Goal: Task Accomplishment & Management: Use online tool/utility

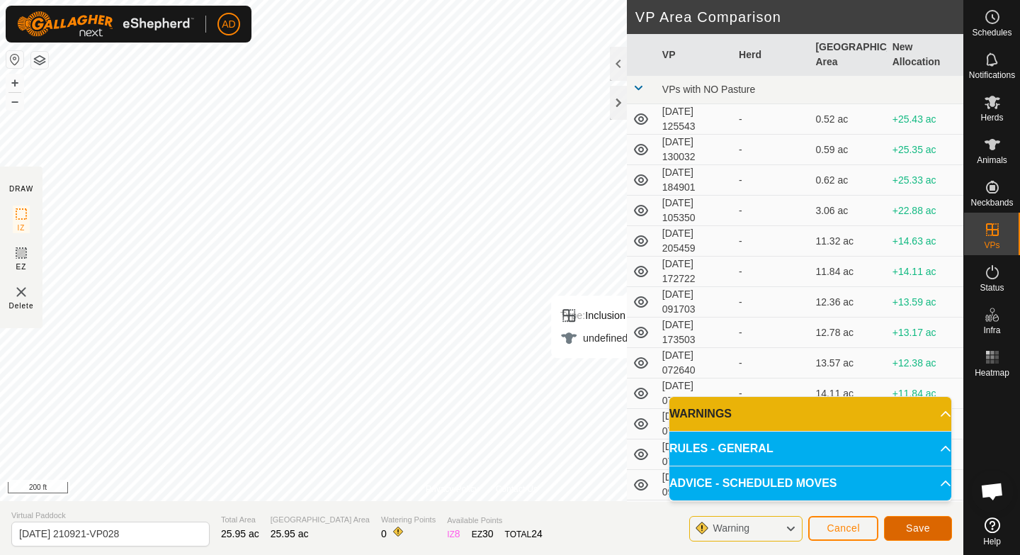
click at [932, 526] on button "Save" at bounding box center [918, 528] width 68 height 25
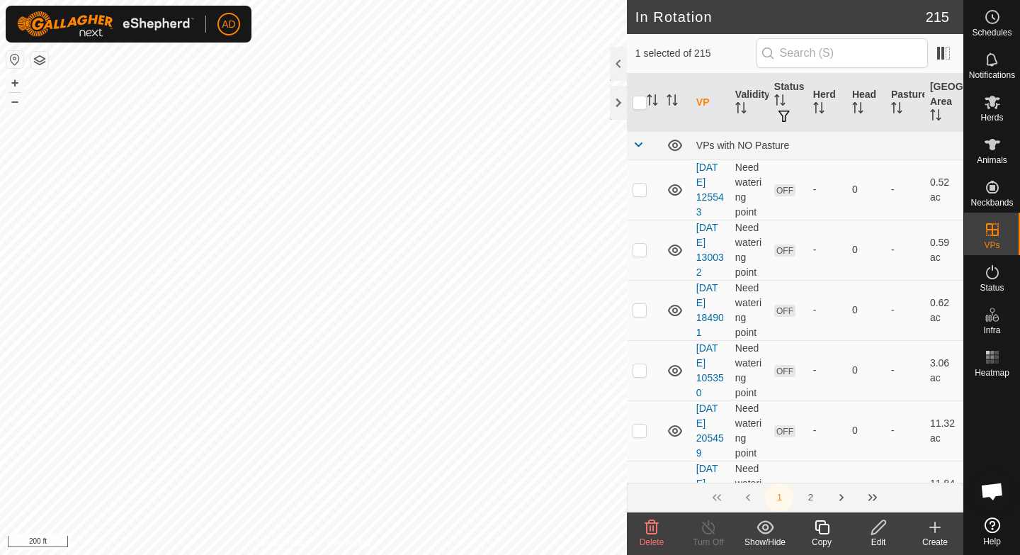
checkbox input "true"
click at [879, 536] on div "Edit" at bounding box center [878, 542] width 57 height 13
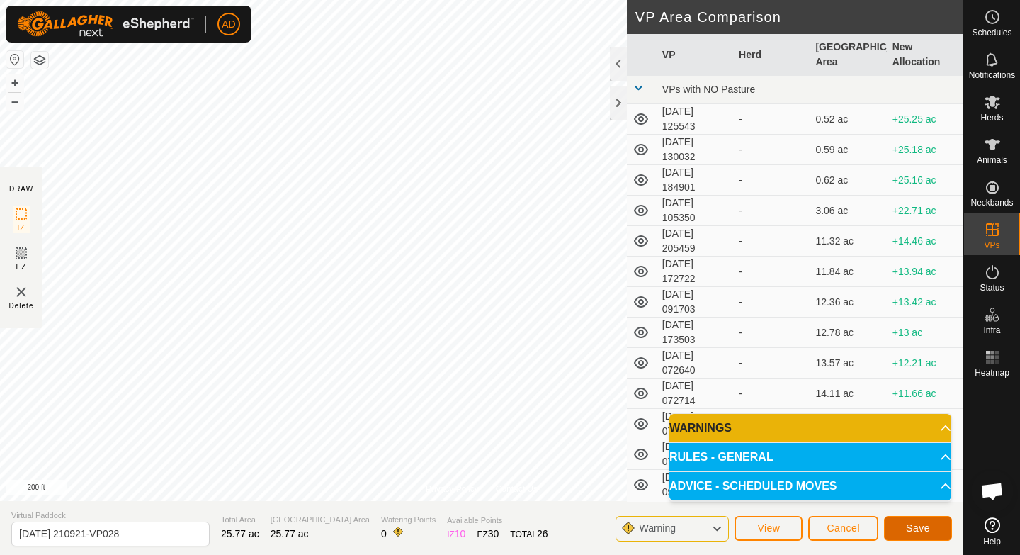
click at [920, 531] on span "Save" at bounding box center [918, 527] width 24 height 11
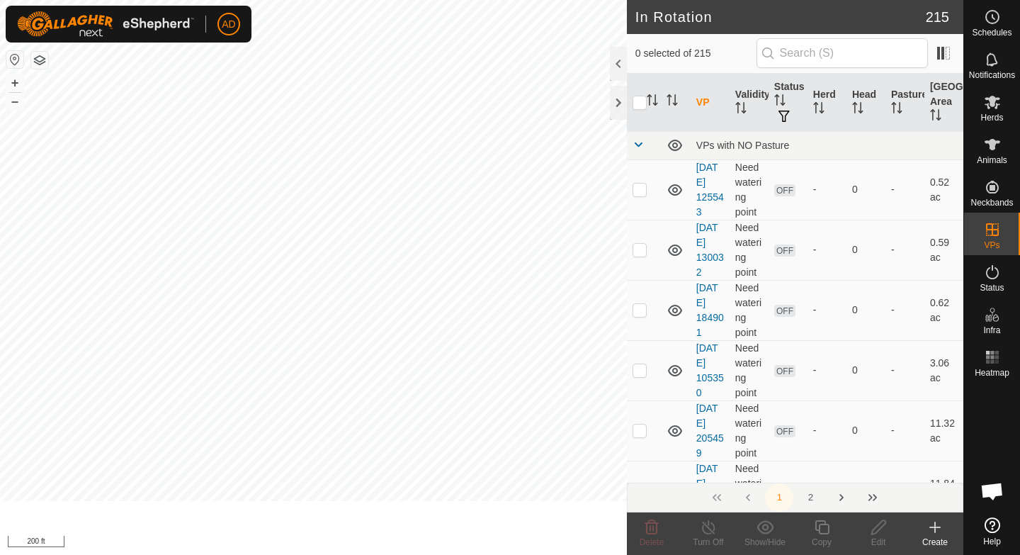
click at [1001, 99] on es-mob-svg-icon at bounding box center [993, 102] width 26 height 23
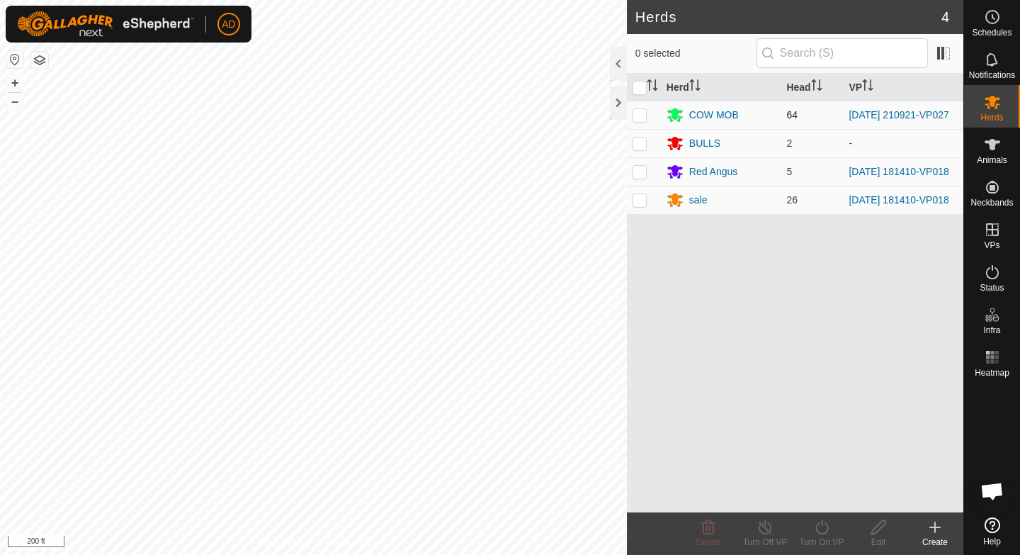
click at [644, 115] on p-checkbox at bounding box center [640, 114] width 14 height 11
checkbox input "true"
click at [819, 536] on div "Turn On VP" at bounding box center [822, 542] width 57 height 13
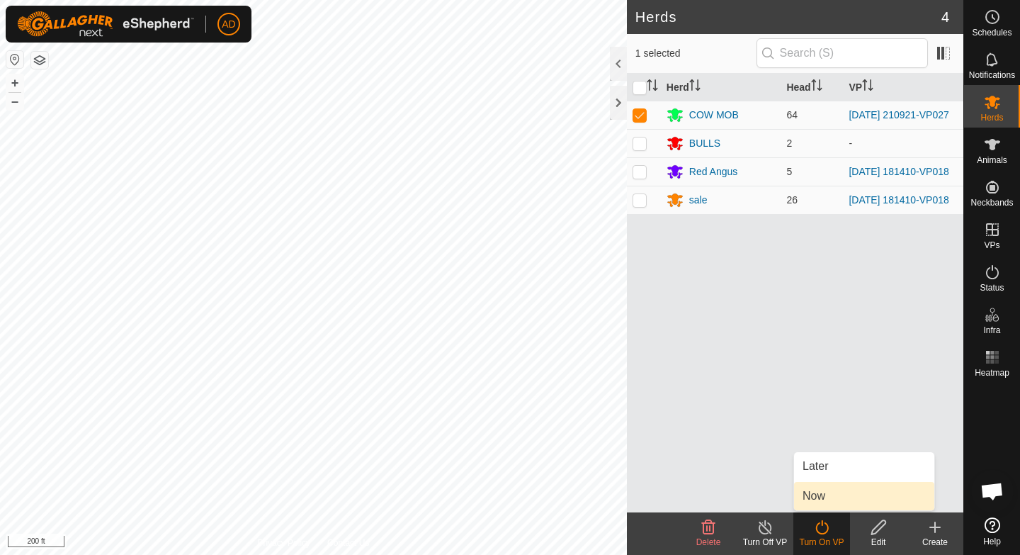
click at [841, 485] on link "Now" at bounding box center [864, 496] width 140 height 28
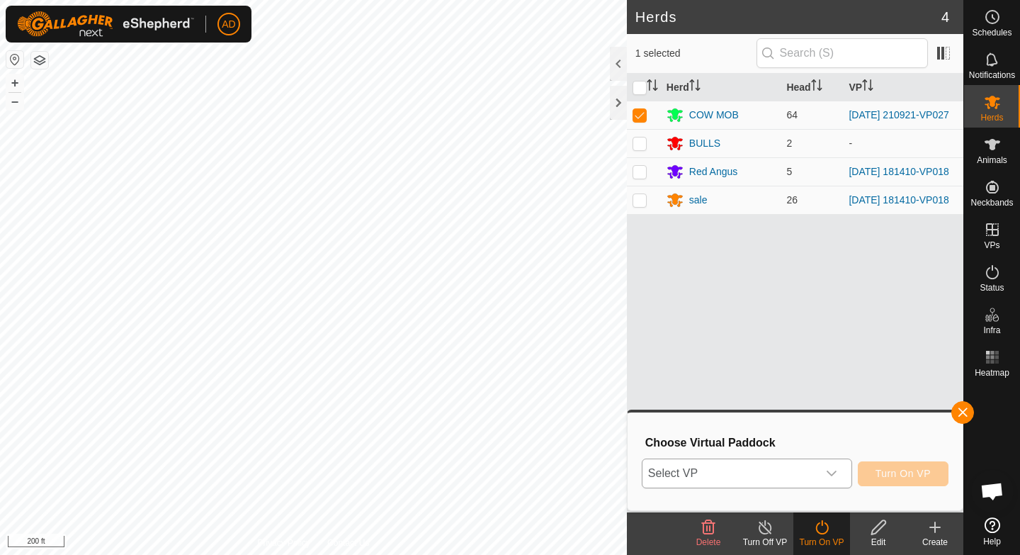
click at [821, 468] on div "dropdown trigger" at bounding box center [832, 473] width 28 height 28
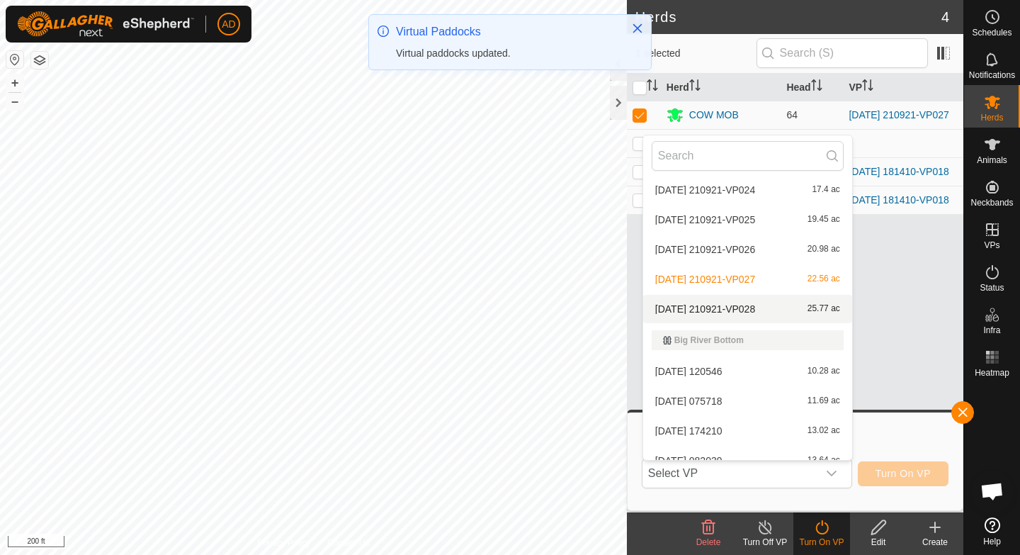
scroll to position [1389, 0]
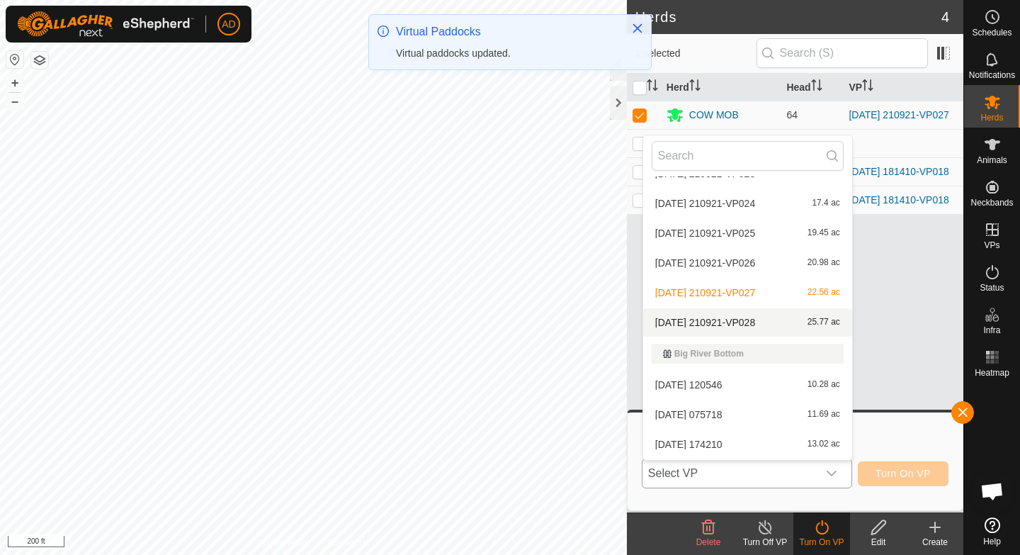
click at [737, 325] on li "[DATE] 210921-VP028 25.77 ac" at bounding box center [747, 322] width 209 height 28
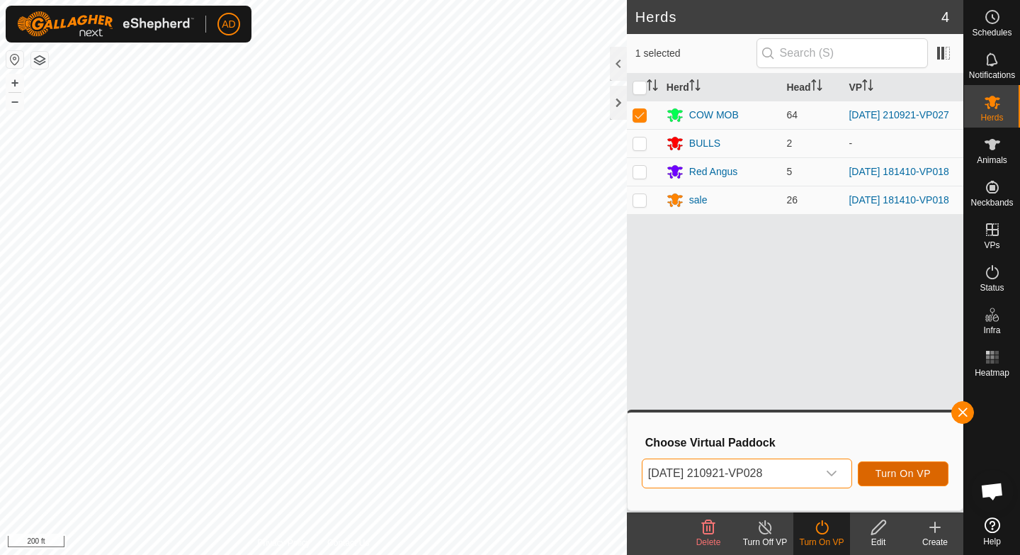
click at [903, 473] on span "Turn On VP" at bounding box center [903, 473] width 55 height 11
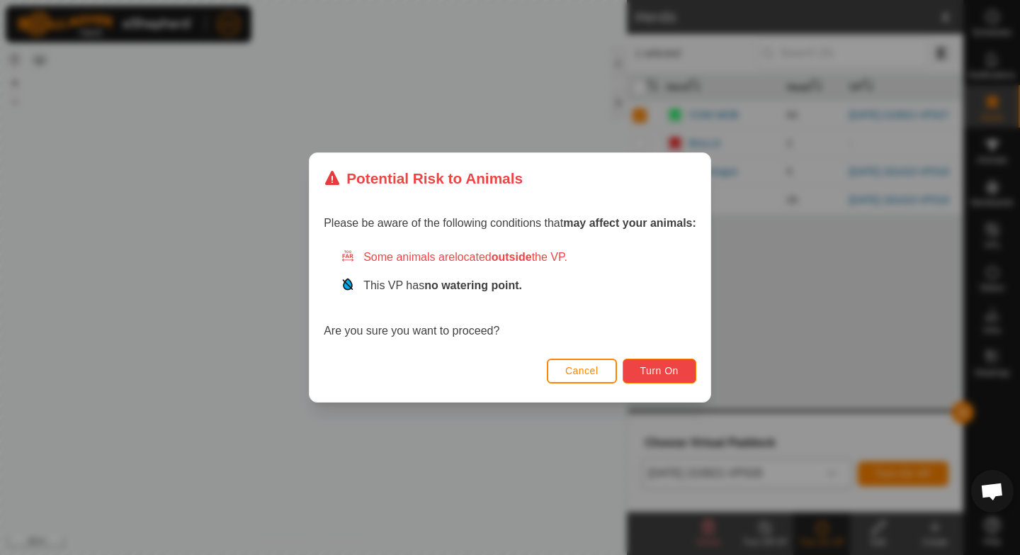
click at [675, 364] on button "Turn On" at bounding box center [660, 371] width 74 height 25
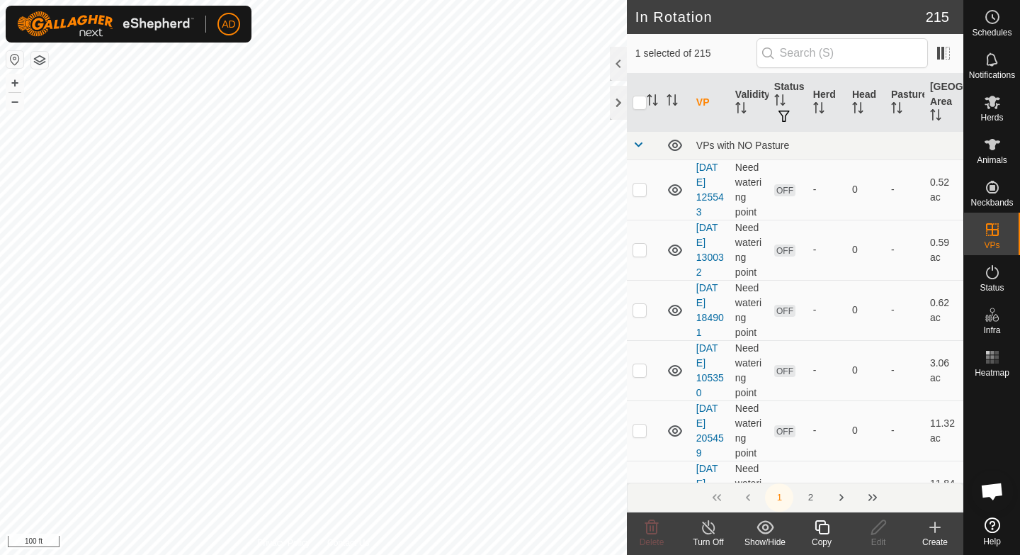
click at [822, 536] on div "Copy" at bounding box center [822, 542] width 57 height 13
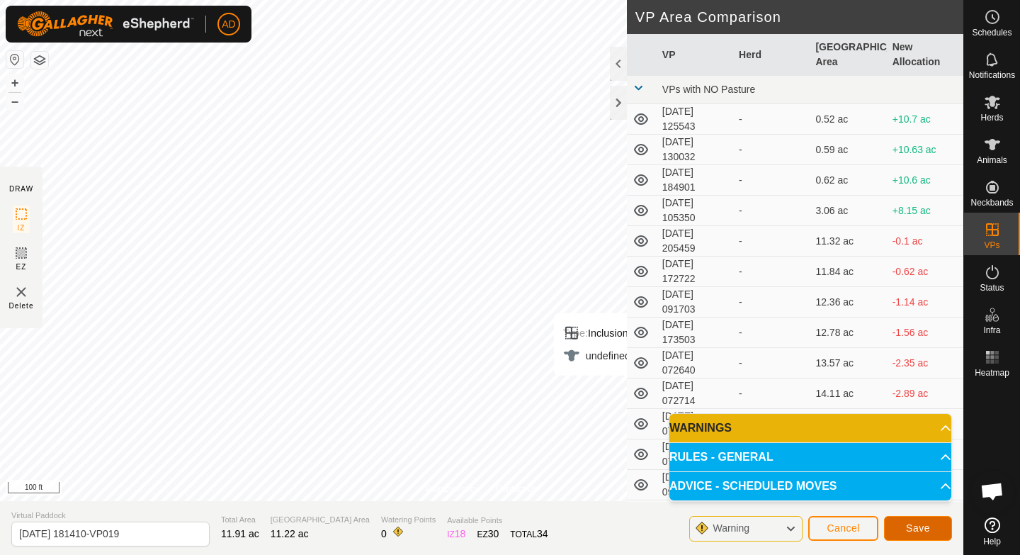
click at [932, 531] on button "Save" at bounding box center [918, 528] width 68 height 25
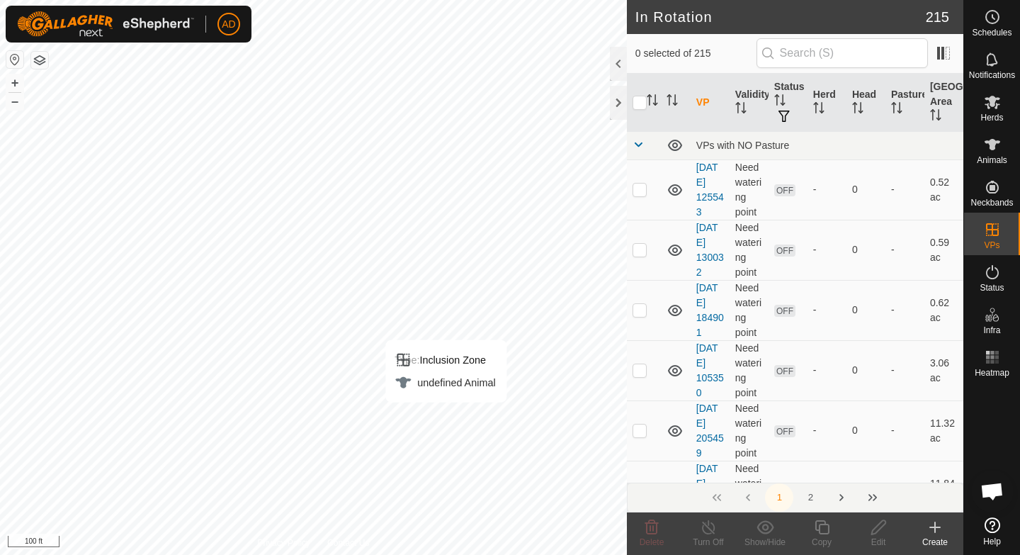
click at [988, 111] on es-mob-svg-icon at bounding box center [993, 102] width 26 height 23
click at [999, 115] on span "Herds" at bounding box center [992, 117] width 23 height 9
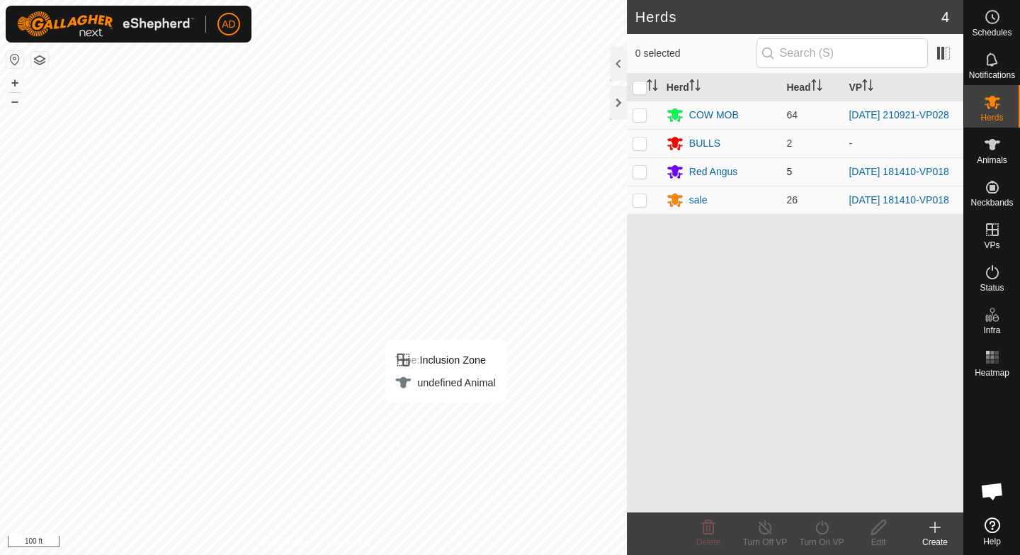
click at [633, 174] on p-checkbox at bounding box center [640, 171] width 14 height 11
checkbox input "true"
click at [641, 205] on p-checkbox at bounding box center [640, 199] width 14 height 11
checkbox input "true"
click at [821, 553] on div "Turn On VP" at bounding box center [822, 533] width 57 height 43
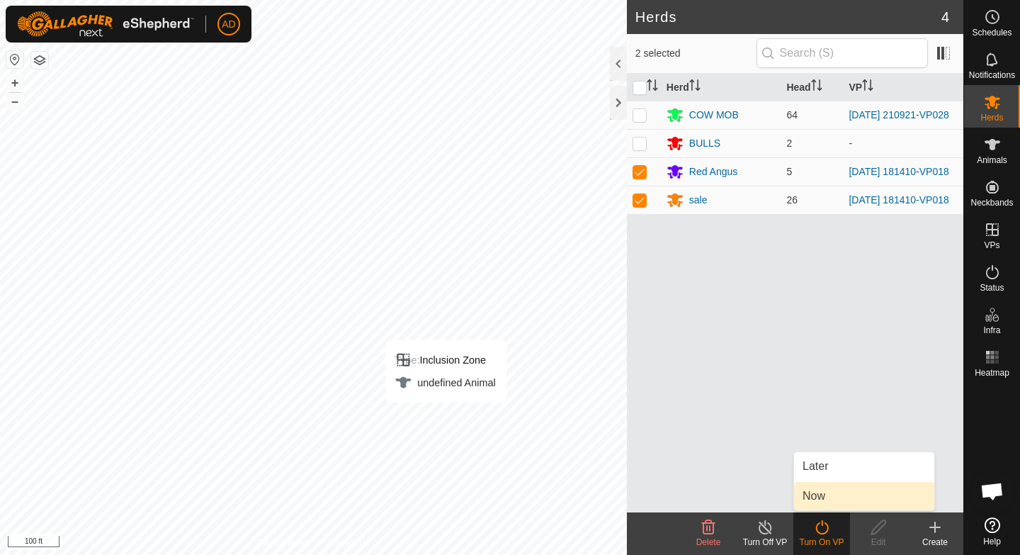
click at [827, 495] on link "Now" at bounding box center [864, 496] width 140 height 28
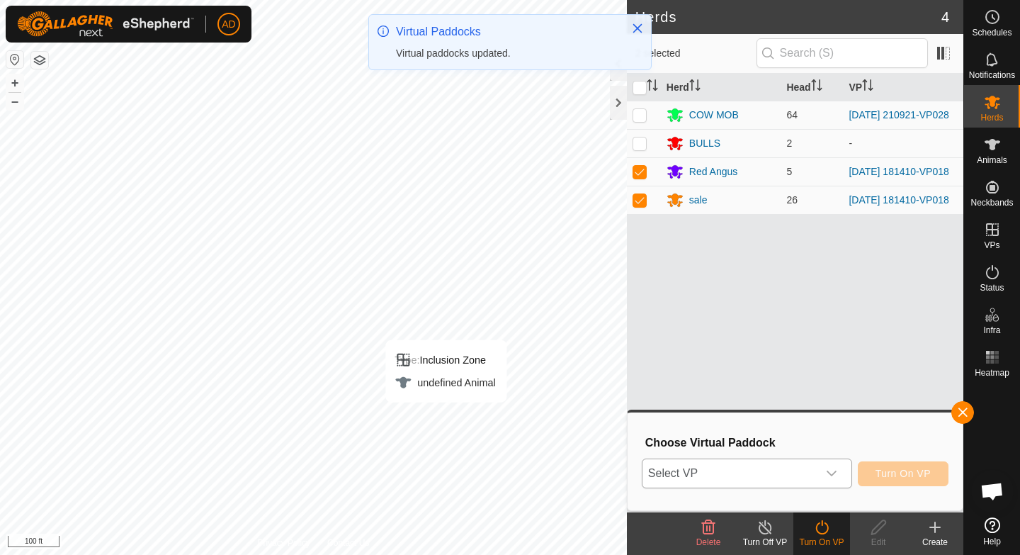
click at [761, 478] on span "Select VP" at bounding box center [730, 473] width 175 height 28
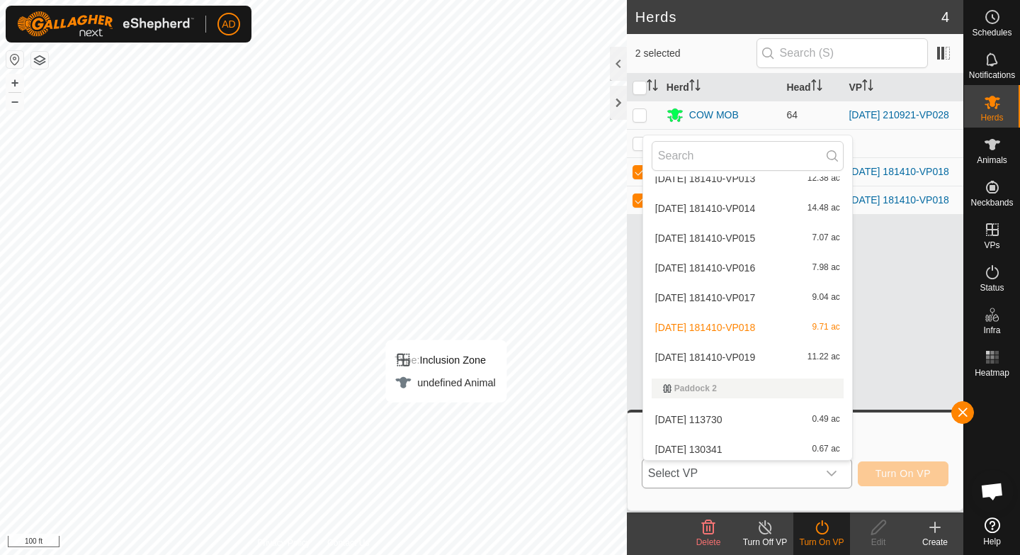
scroll to position [3665, 0]
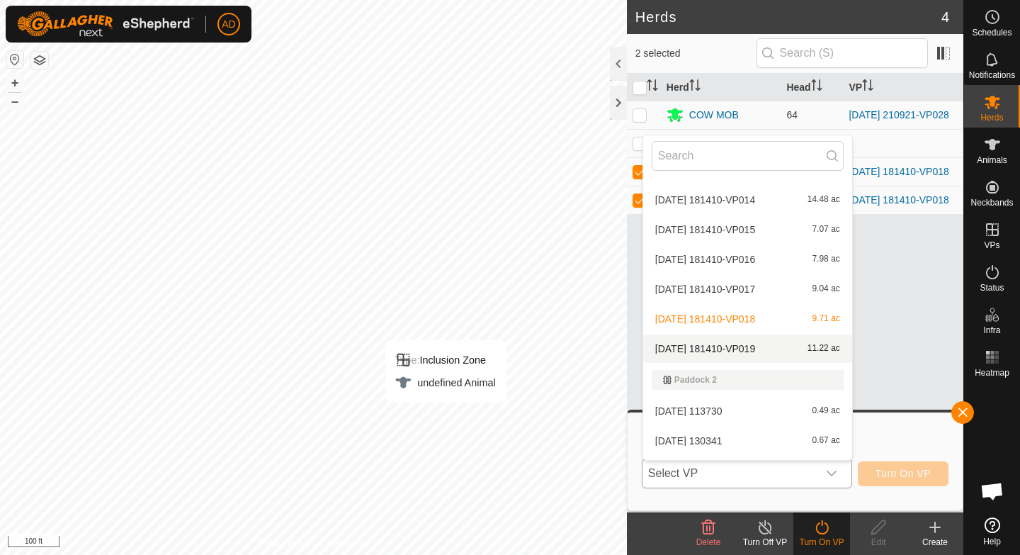
click at [699, 349] on li "[DATE] 181410-VP019 11.22 ac" at bounding box center [747, 348] width 209 height 28
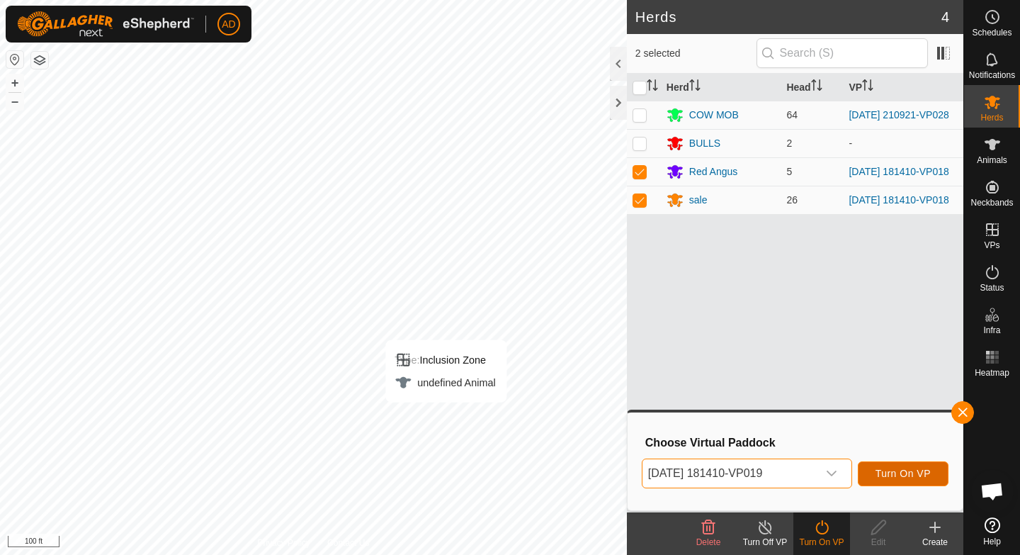
click at [925, 468] on span "Turn On VP" at bounding box center [903, 473] width 55 height 11
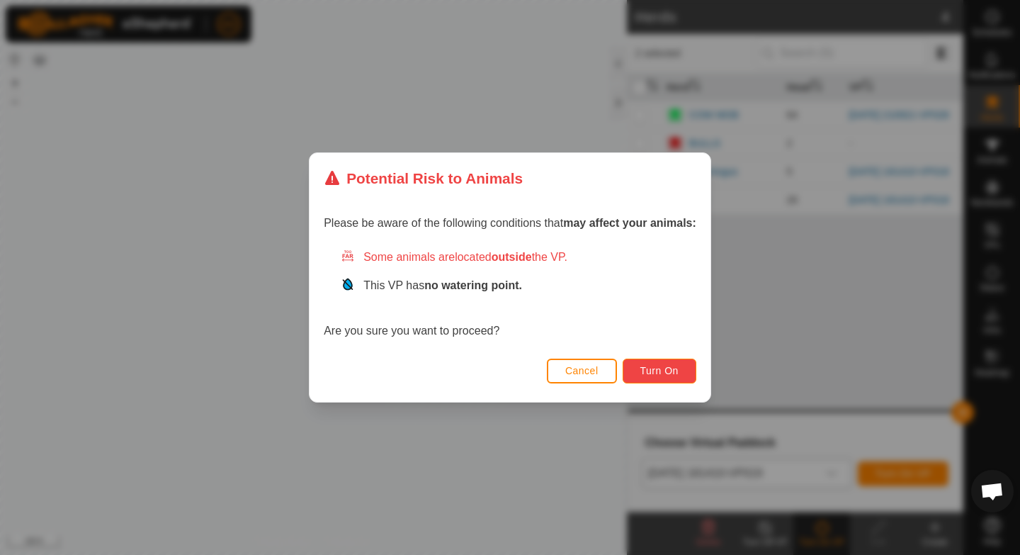
click at [681, 371] on button "Turn On" at bounding box center [660, 371] width 74 height 25
